Goal: Entertainment & Leisure: Consume media (video, audio)

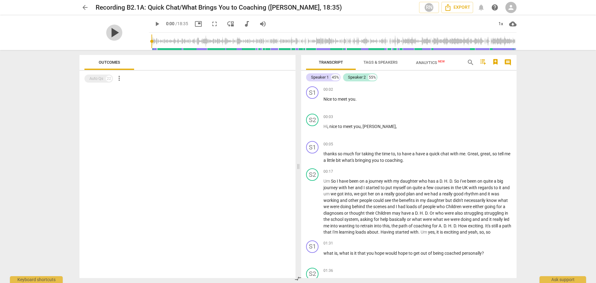
click at [114, 34] on span "play_arrow" at bounding box center [114, 33] width 16 height 16
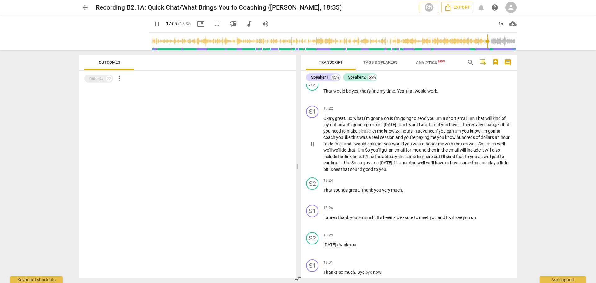
scroll to position [1814, 0]
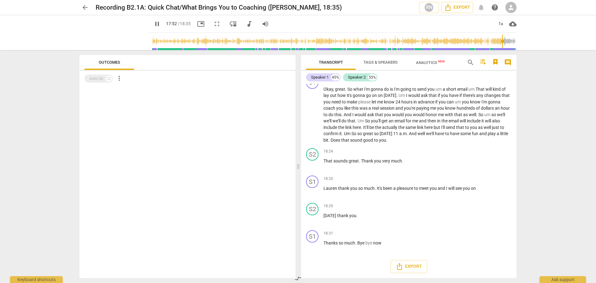
drag, startPoint x: 488, startPoint y: 43, endPoint x: 505, endPoint y: 45, distance: 17.3
click at [505, 45] on input "range" at bounding box center [334, 41] width 365 height 20
drag, startPoint x: 505, startPoint y: 44, endPoint x: 512, endPoint y: 44, distance: 7.2
click at [512, 44] on input "range" at bounding box center [334, 41] width 365 height 20
type input "1115"
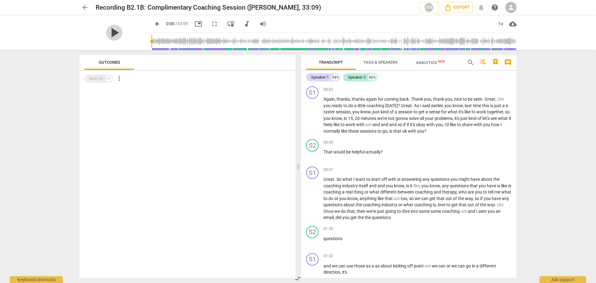
click at [110, 30] on span "play_arrow" at bounding box center [114, 33] width 16 height 16
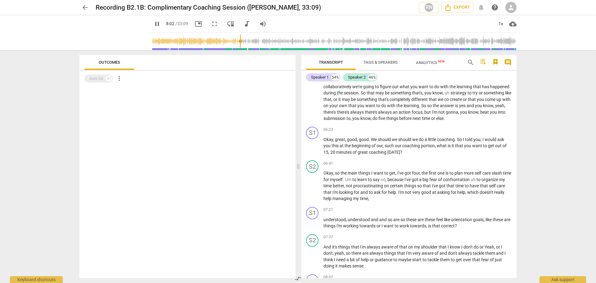
scroll to position [812, 0]
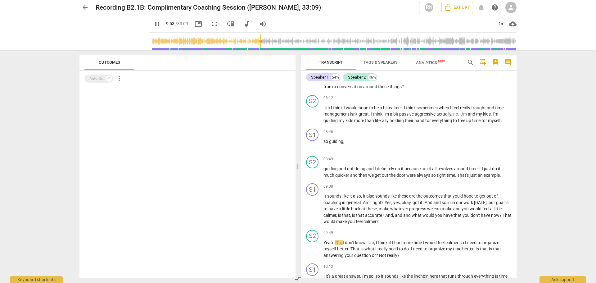
click at [153, 24] on span "pause" at bounding box center [156, 23] width 7 height 7
click at [112, 31] on span "play_arrow" at bounding box center [114, 33] width 16 height 16
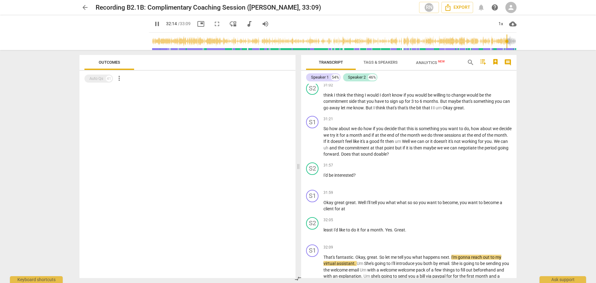
scroll to position [3209, 0]
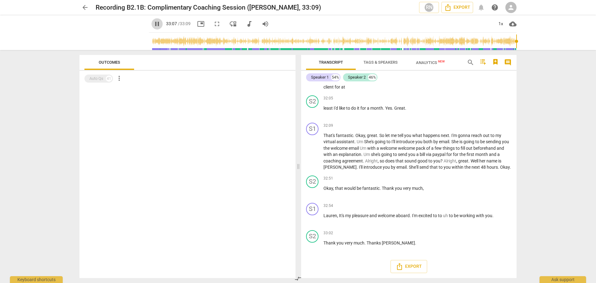
click at [153, 24] on span "pause" at bounding box center [156, 23] width 7 height 7
type input "1987"
